Goal: Transaction & Acquisition: Obtain resource

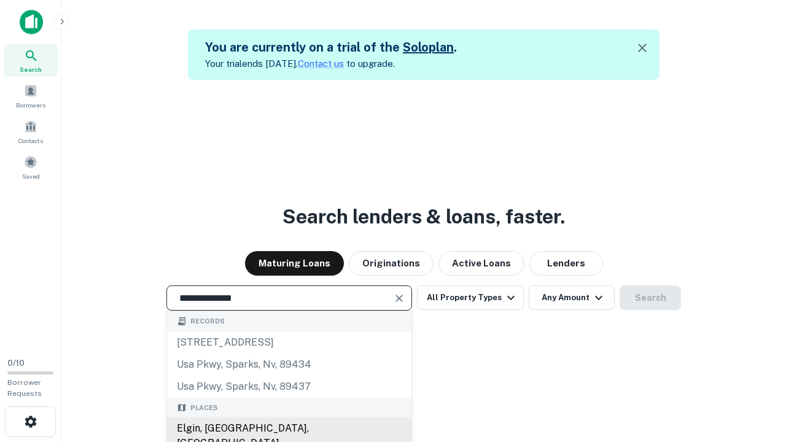
click at [289, 429] on div "Elgin, [GEOGRAPHIC_DATA], [GEOGRAPHIC_DATA]" at bounding box center [289, 436] width 244 height 37
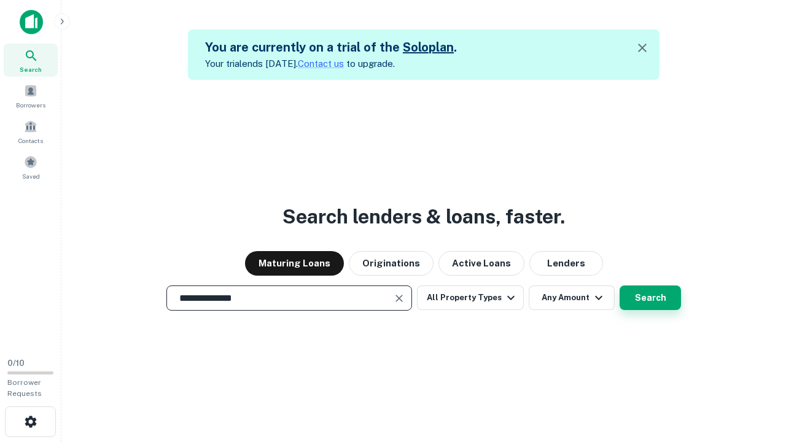
type input "**********"
click at [650, 298] on button "Search" at bounding box center [650, 298] width 61 height 25
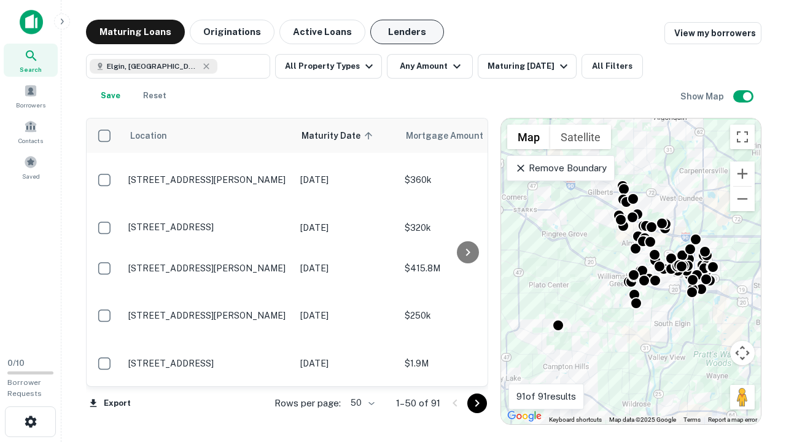
click at [407, 32] on button "Lenders" at bounding box center [407, 32] width 74 height 25
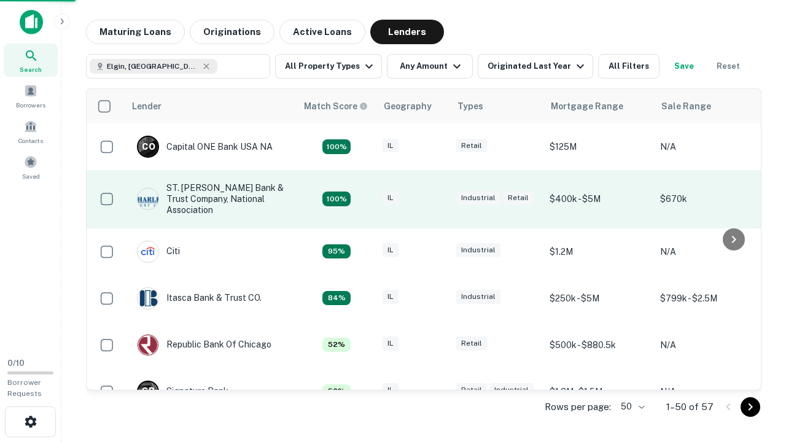
click at [436, 199] on div "IL" at bounding box center [413, 199] width 61 height 17
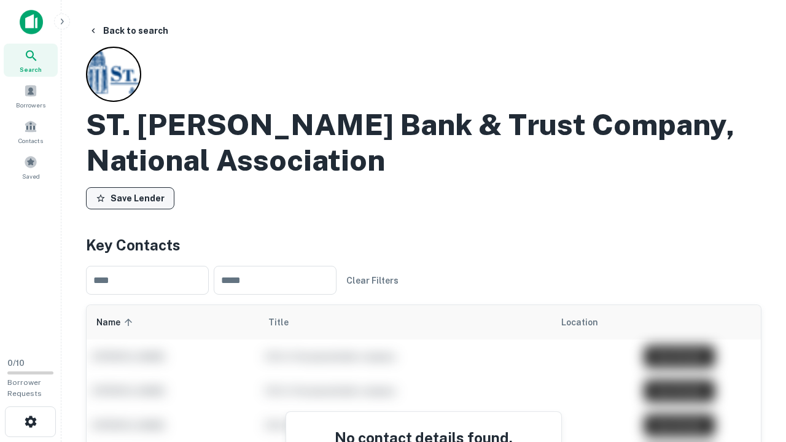
click at [130, 198] on button "Save Lender" at bounding box center [130, 198] width 88 height 22
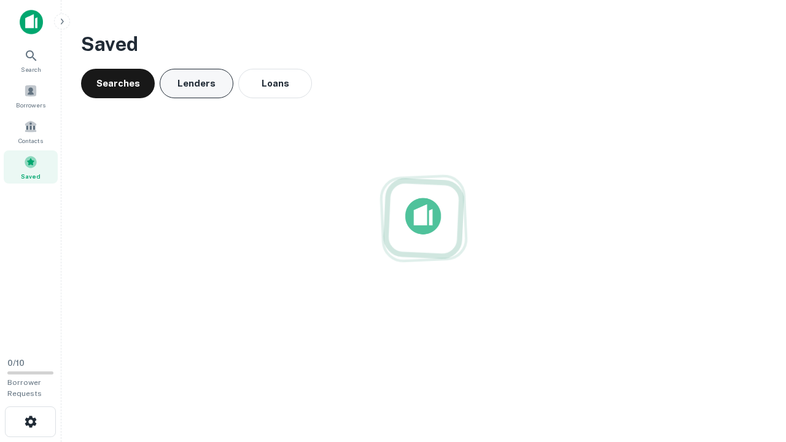
click at [197, 84] on button "Lenders" at bounding box center [197, 83] width 74 height 29
